Goal: Communication & Community: Share content

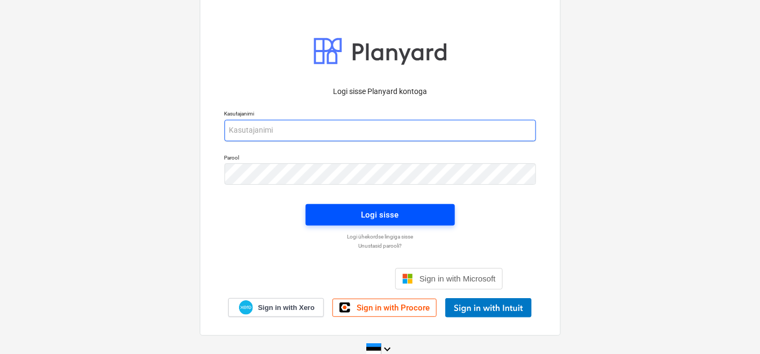
type input "[PERSON_NAME][EMAIL_ADDRESS][DOMAIN_NAME]"
click at [360, 215] on span "Logi sisse" at bounding box center [381, 215] width 124 height 14
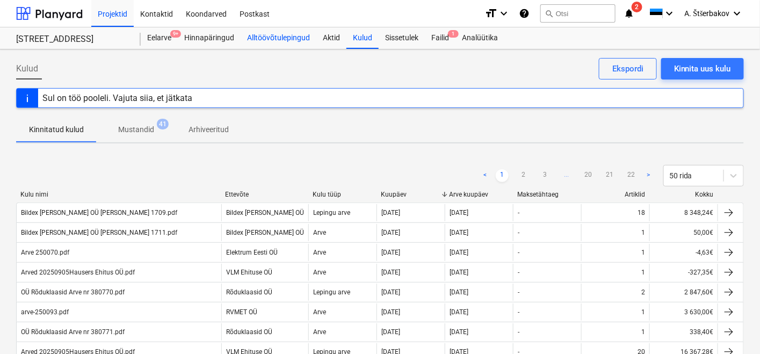
click at [285, 37] on div "Alltöövõtulepingud" at bounding box center [279, 37] width 76 height 21
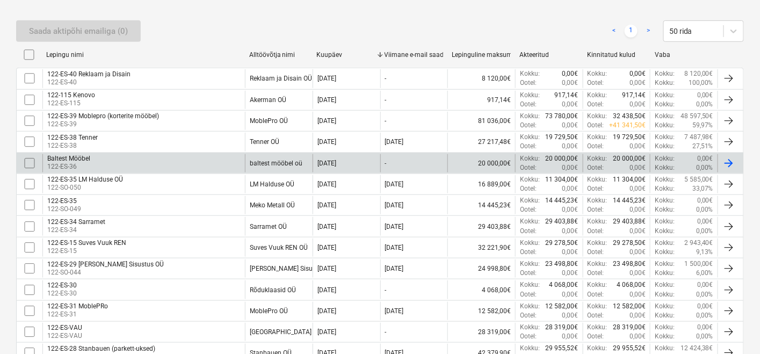
scroll to position [239, 0]
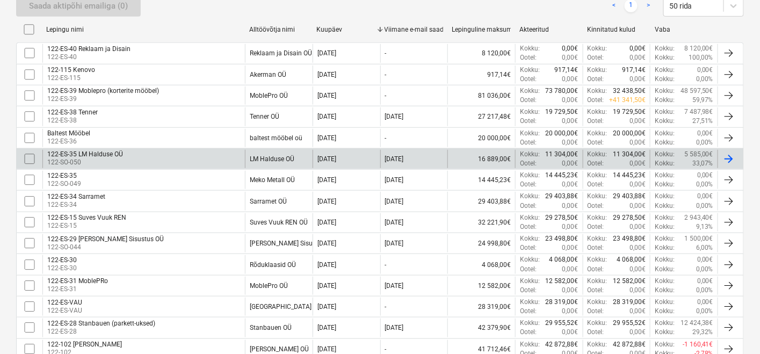
click at [26, 156] on input "checkbox" at bounding box center [29, 158] width 17 height 17
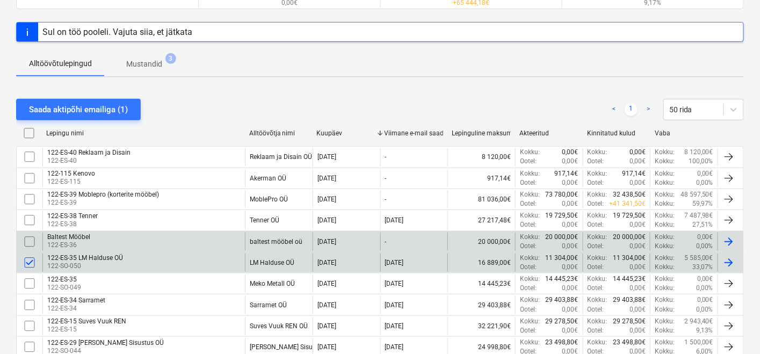
scroll to position [119, 0]
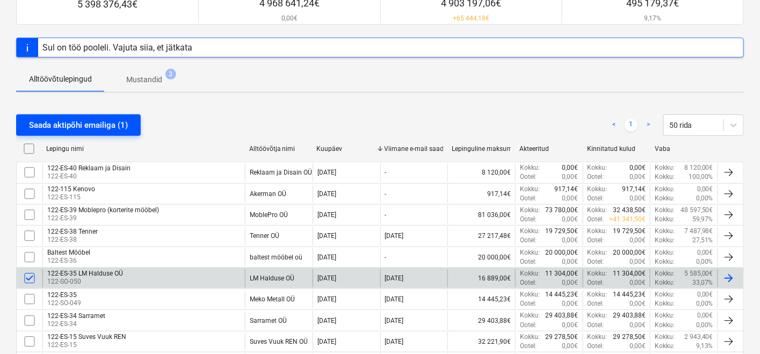
click at [67, 128] on div "Saada aktipõhi emailiga (1)" at bounding box center [78, 125] width 99 height 14
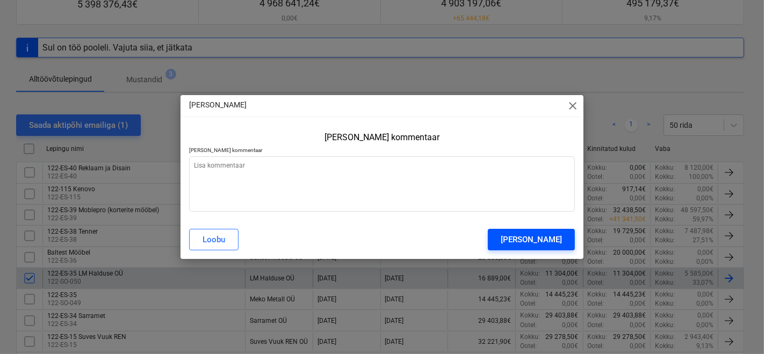
click at [534, 239] on div "[PERSON_NAME]" at bounding box center [531, 240] width 61 height 14
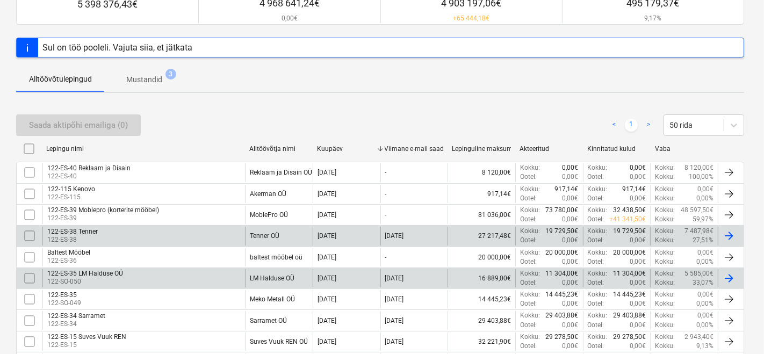
type textarea "x"
